Goal: Transaction & Acquisition: Purchase product/service

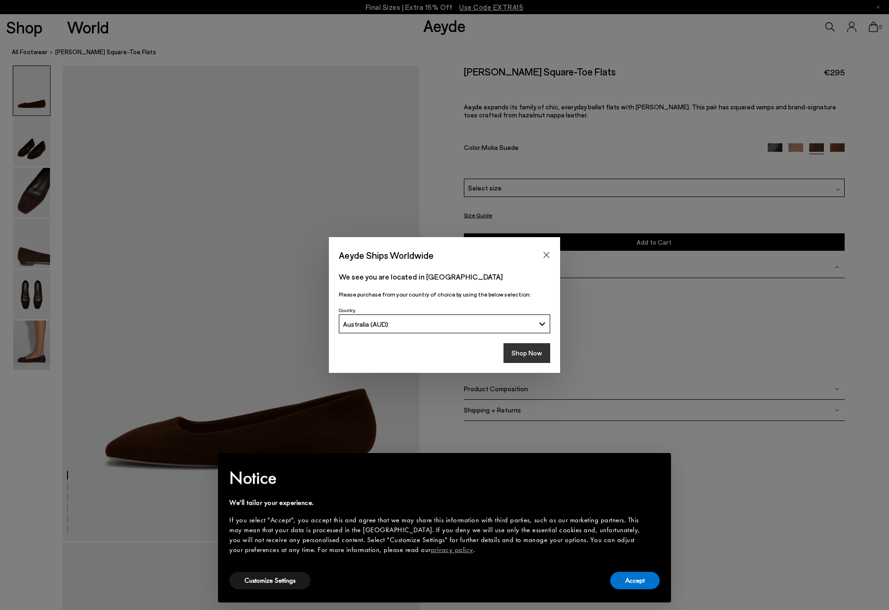
click at [528, 352] on button "Shop Now" at bounding box center [526, 353] width 47 height 20
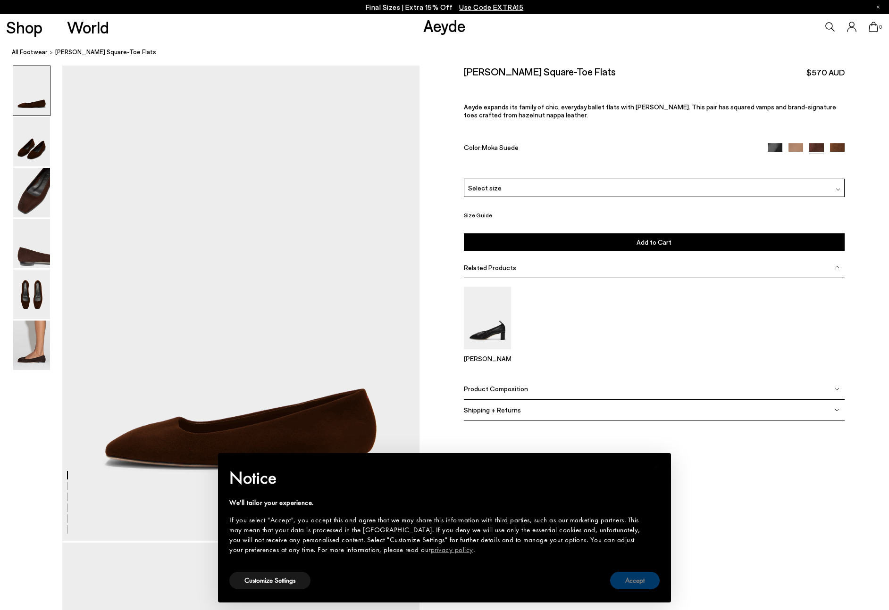
click at [639, 579] on button "Accept" at bounding box center [635, 580] width 50 height 17
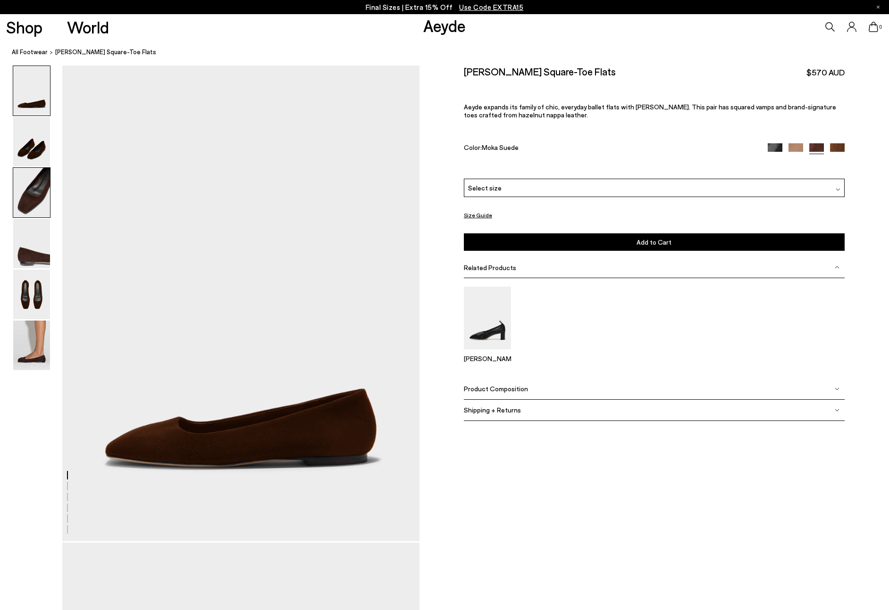
click at [28, 209] on img at bounding box center [31, 193] width 37 height 50
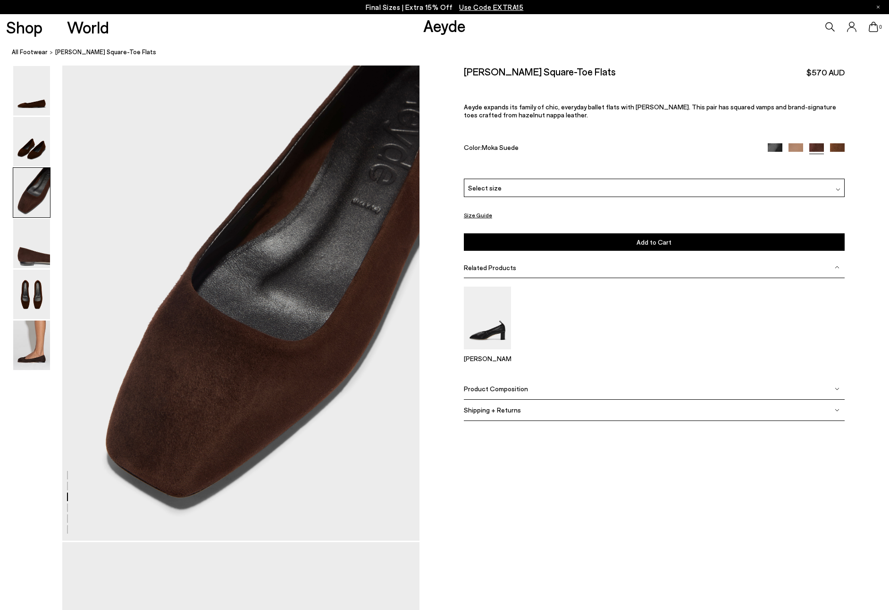
scroll to position [956, 0]
click at [31, 109] on img at bounding box center [31, 91] width 37 height 50
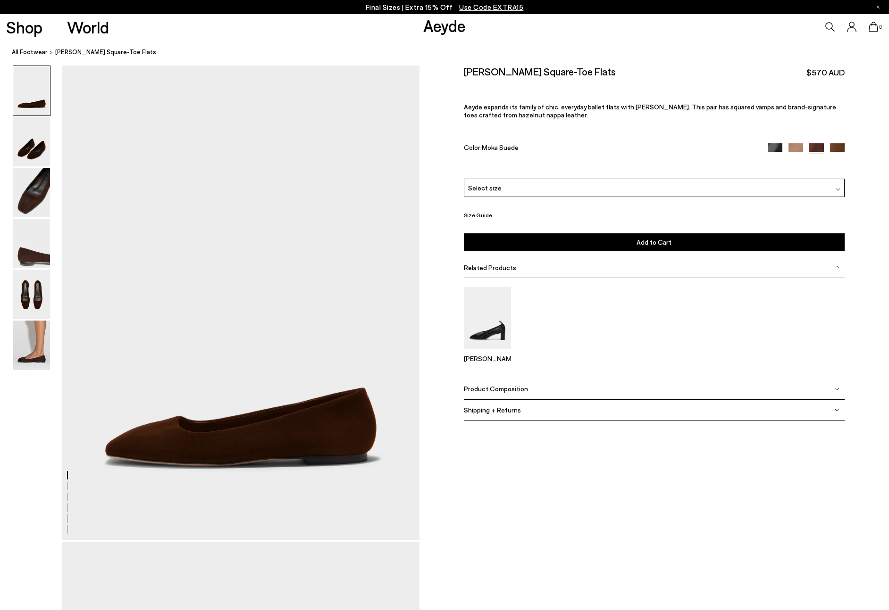
scroll to position [0, 0]
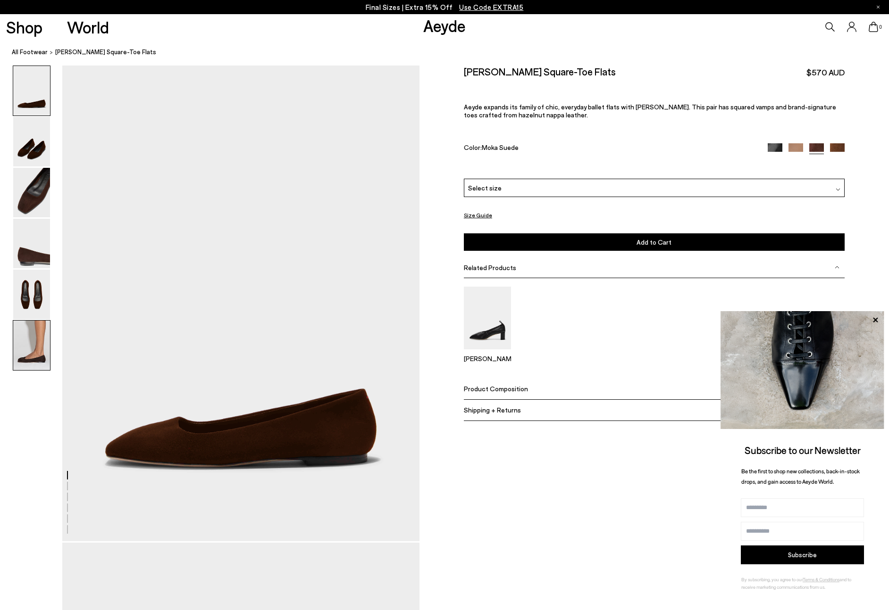
click at [29, 342] on img at bounding box center [31, 346] width 37 height 50
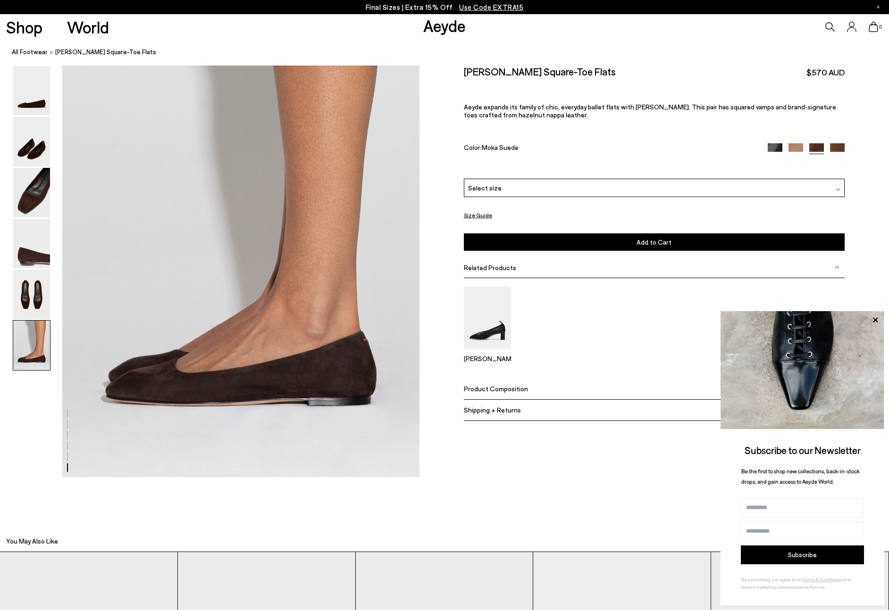
scroll to position [2452, 0]
